Goal: Task Accomplishment & Management: Use online tool/utility

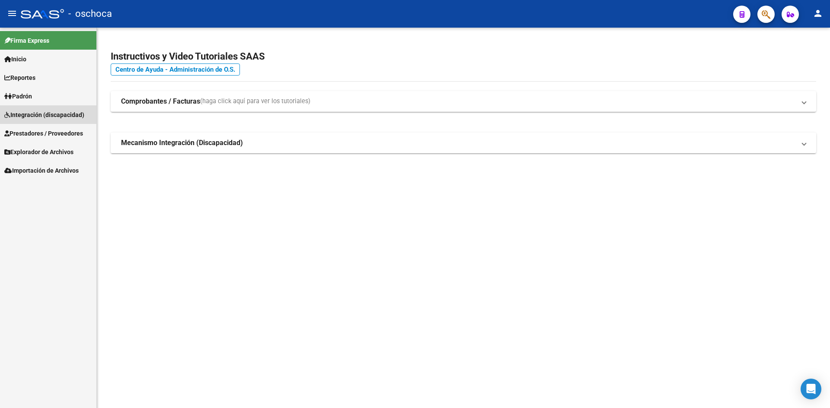
click at [42, 115] on span "Integración (discapacidad)" at bounding box center [44, 115] width 80 height 10
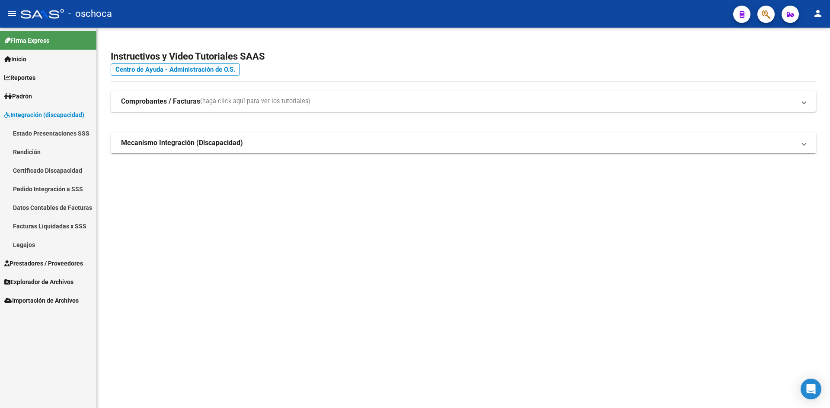
click at [63, 189] on link "Pedido Integración a SSS" at bounding box center [48, 189] width 96 height 19
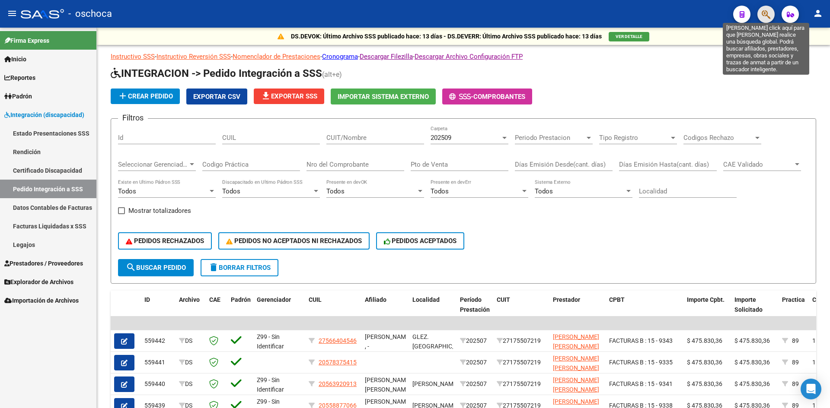
click at [765, 17] on icon "button" at bounding box center [765, 15] width 9 height 10
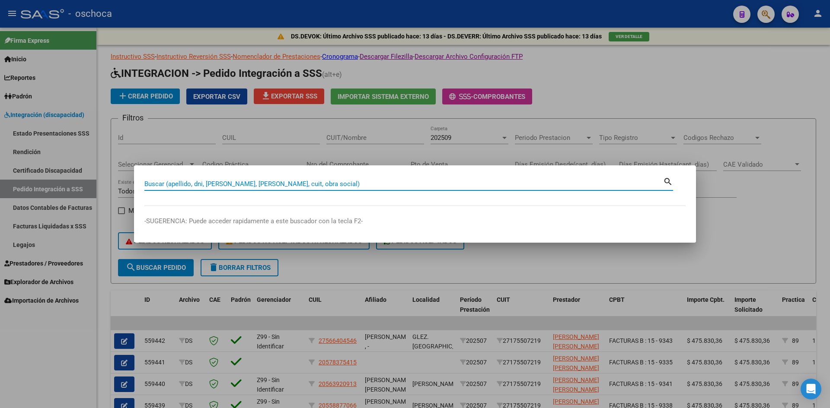
click at [478, 182] on input "Buscar (apellido, dni, [PERSON_NAME], [PERSON_NAME], cuit, obra social)" at bounding box center [403, 184] width 519 height 8
type input "23334586154"
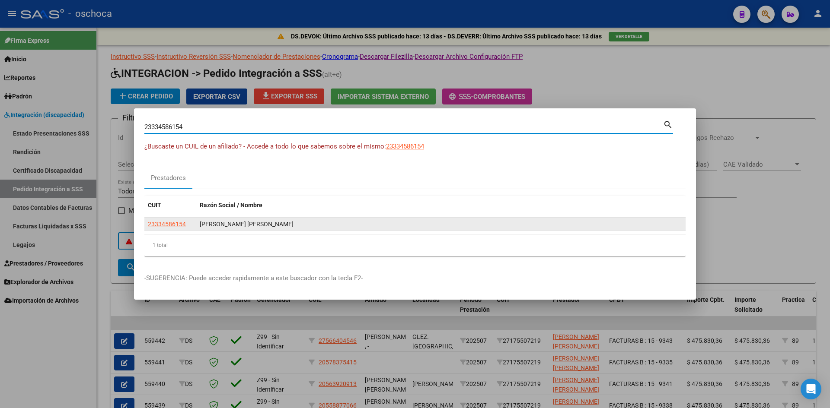
click at [172, 228] on app-link-go-to "23334586154" at bounding box center [167, 225] width 38 height 10
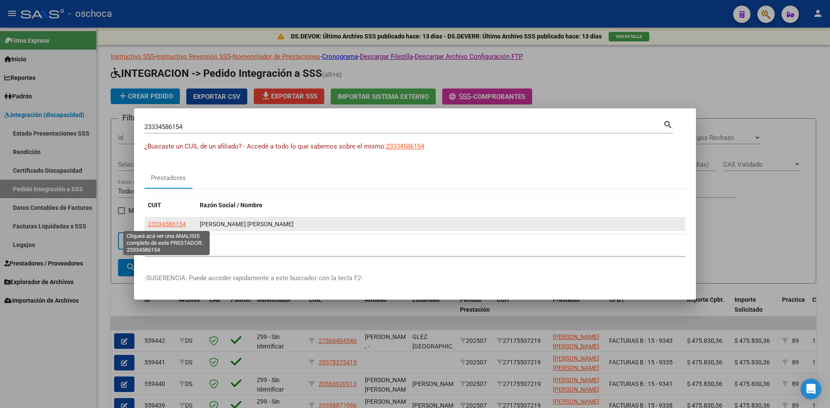
click at [170, 224] on span "23334586154" at bounding box center [167, 224] width 38 height 7
copy span "23334586154"
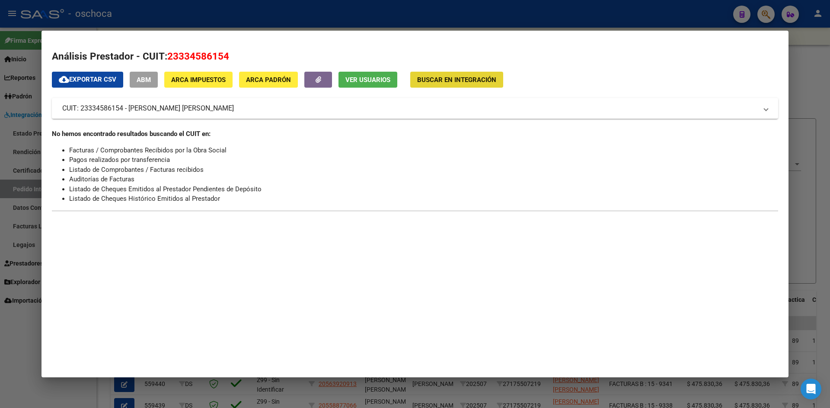
click at [474, 80] on span "Buscar en Integración" at bounding box center [456, 80] width 79 height 8
click at [471, 80] on span "Buscar en Integración" at bounding box center [456, 80] width 79 height 8
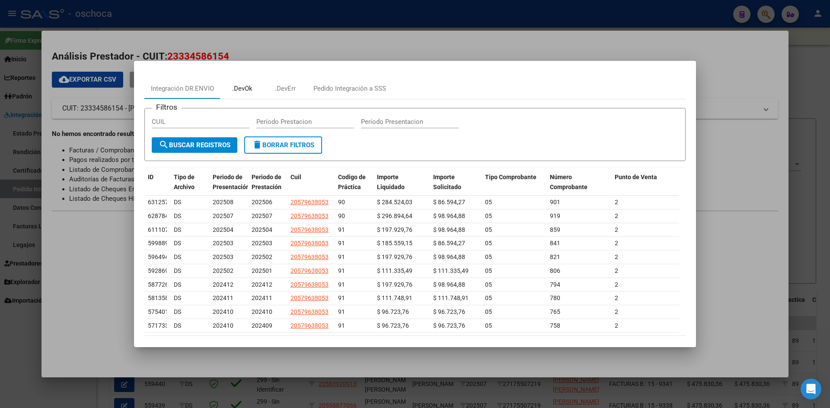
click at [243, 86] on div ".DevOk" at bounding box center [242, 89] width 20 height 10
